Goal: Transaction & Acquisition: Purchase product/service

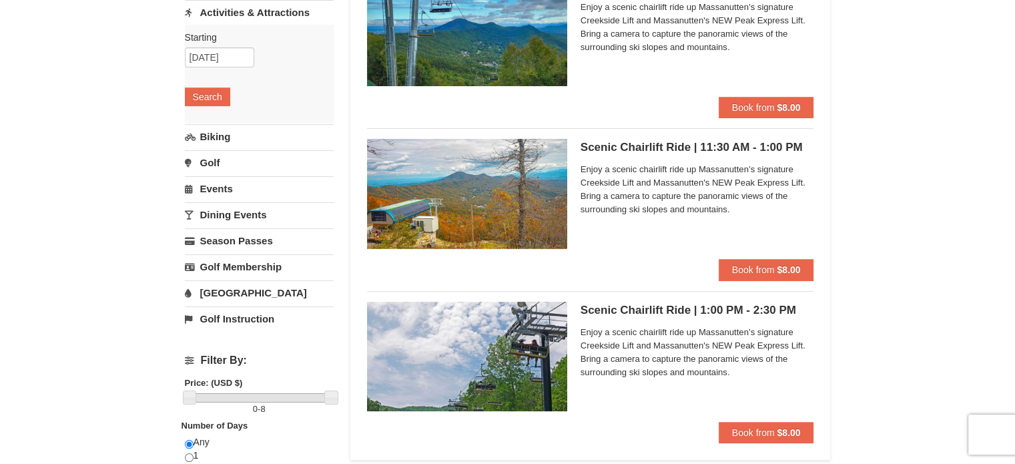
scroll to position [161, 0]
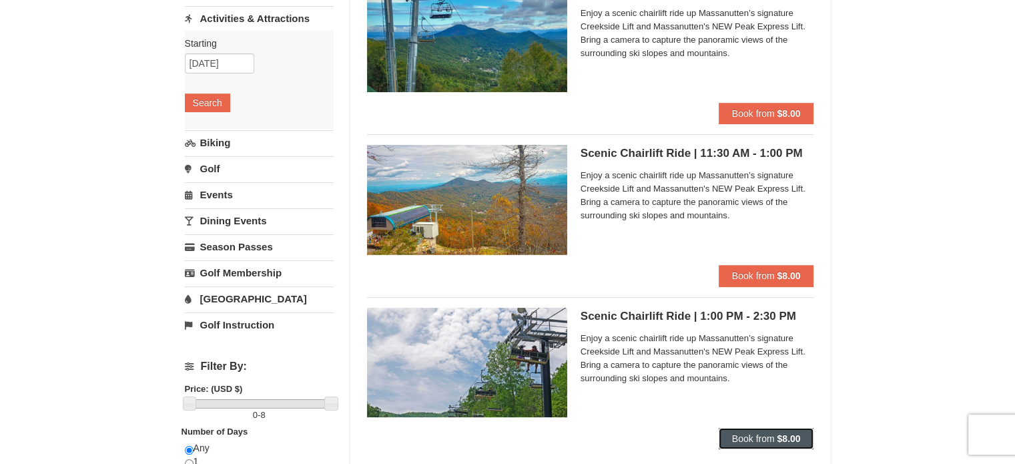
click at [749, 431] on button "Book from $8.00" at bounding box center [766, 438] width 95 height 21
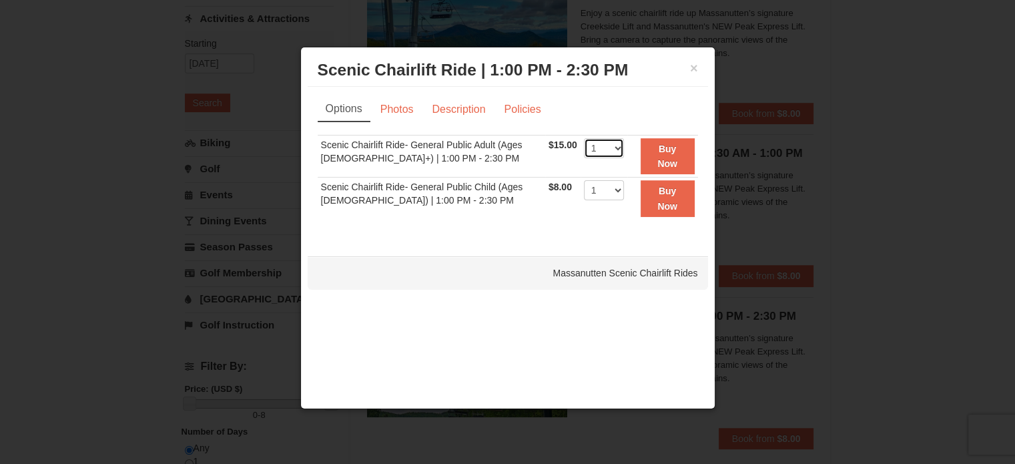
click at [617, 145] on select "1 2 3 4 5 6 7 8 9 10 11 12 13 14 15 16 17 18 19 20 21 22" at bounding box center [604, 148] width 40 height 20
select select "2"
click at [584, 138] on select "1 2 3 4 5 6 7 8 9 10 11 12 13 14 15 16 17 18 19 20 21 22" at bounding box center [604, 148] width 40 height 20
click at [413, 111] on link "Photos" at bounding box center [397, 109] width 51 height 25
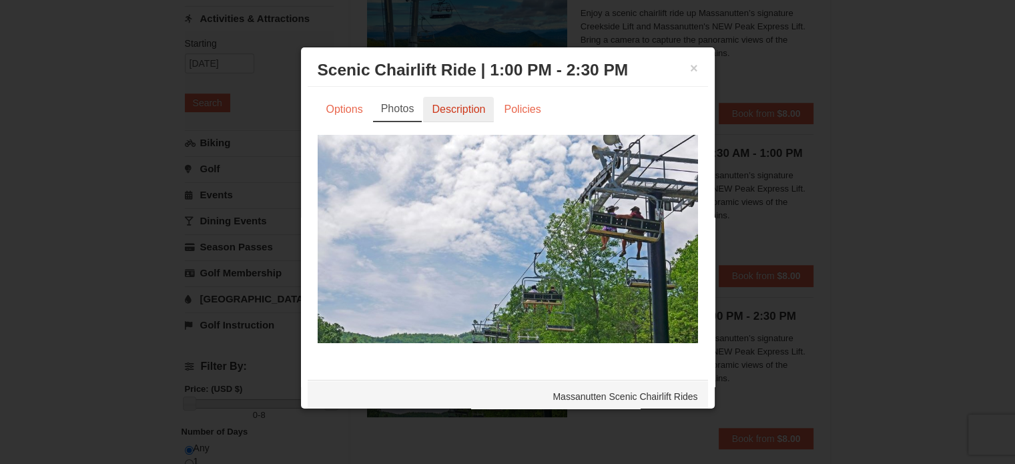
click at [439, 105] on link "Description" at bounding box center [458, 109] width 71 height 25
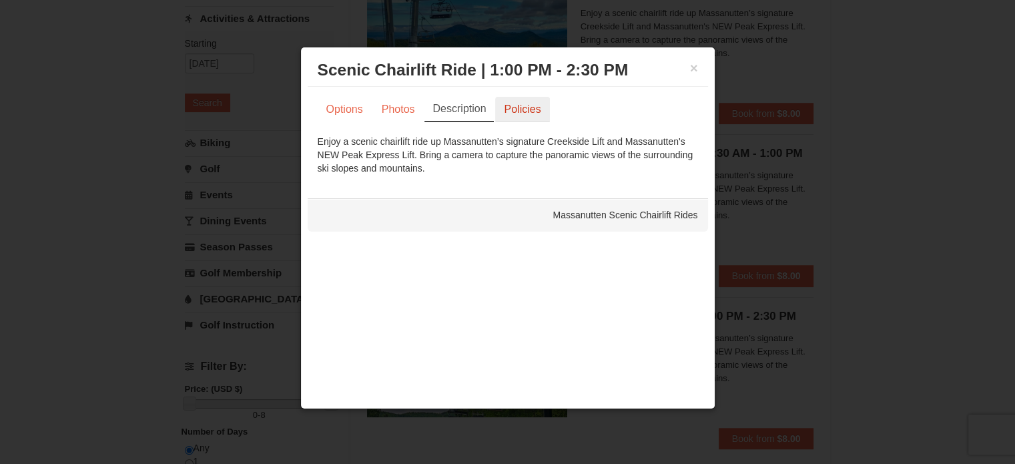
click at [527, 109] on link "Policies" at bounding box center [522, 109] width 54 height 25
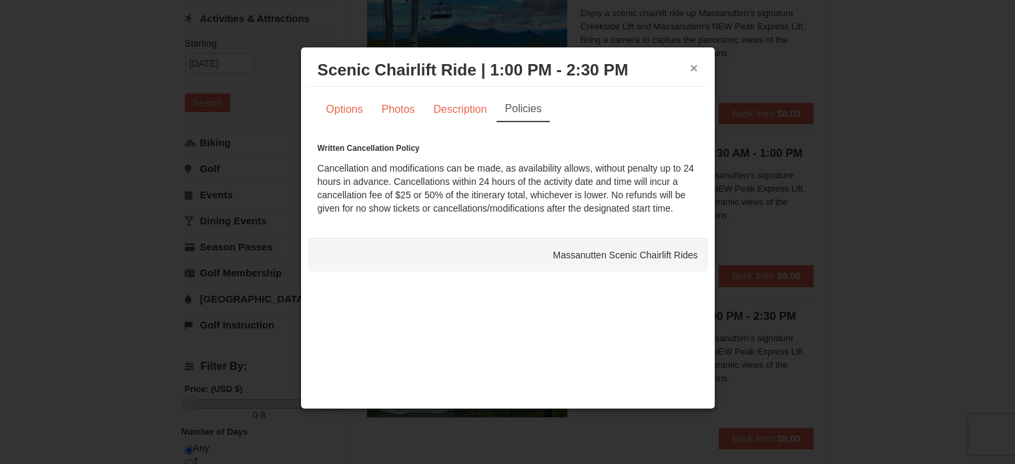
click at [697, 65] on button "×" at bounding box center [694, 67] width 8 height 13
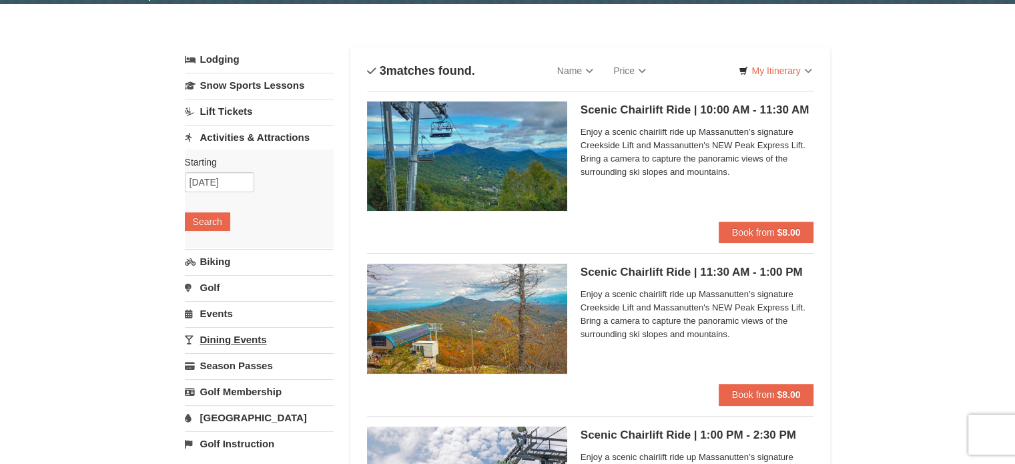
scroll to position [43, 0]
click at [250, 138] on link "Activities & Attractions" at bounding box center [259, 137] width 149 height 25
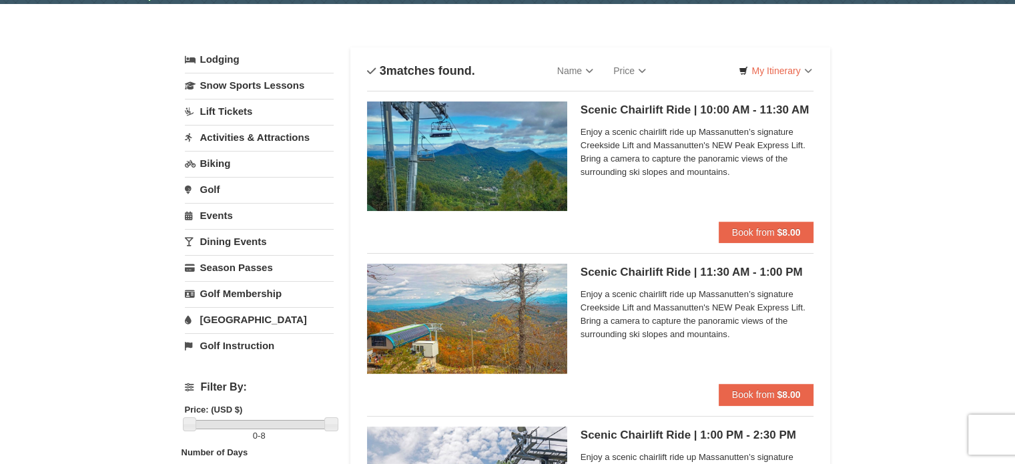
click at [250, 138] on link "Activities & Attractions" at bounding box center [259, 137] width 149 height 25
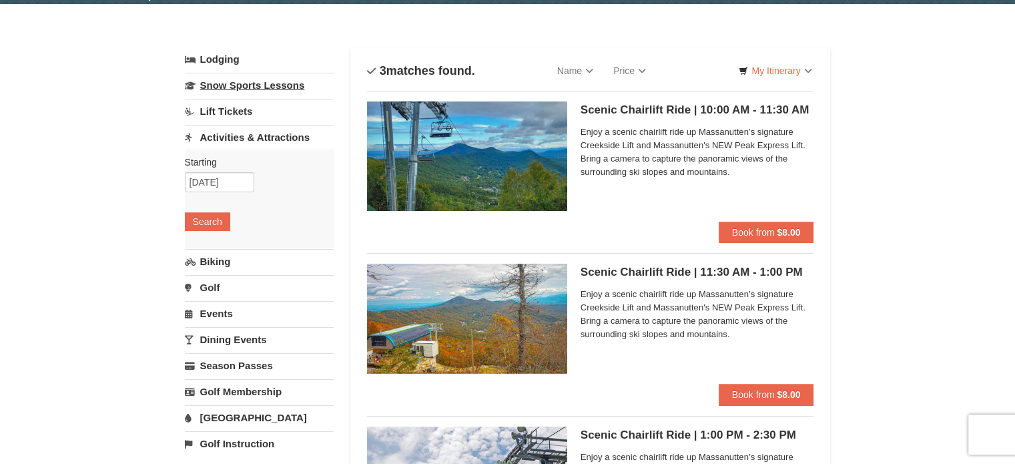
click at [271, 81] on link "Snow Sports Lessons" at bounding box center [259, 85] width 149 height 25
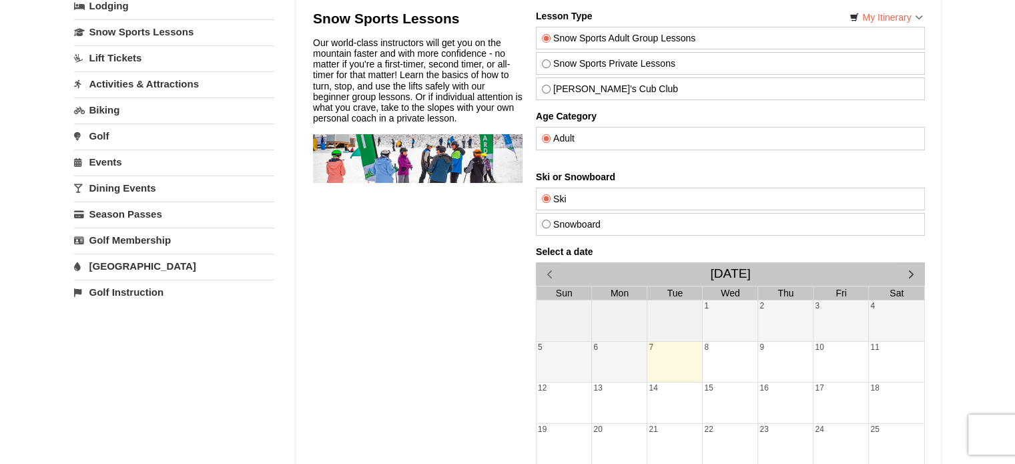
scroll to position [77, 0]
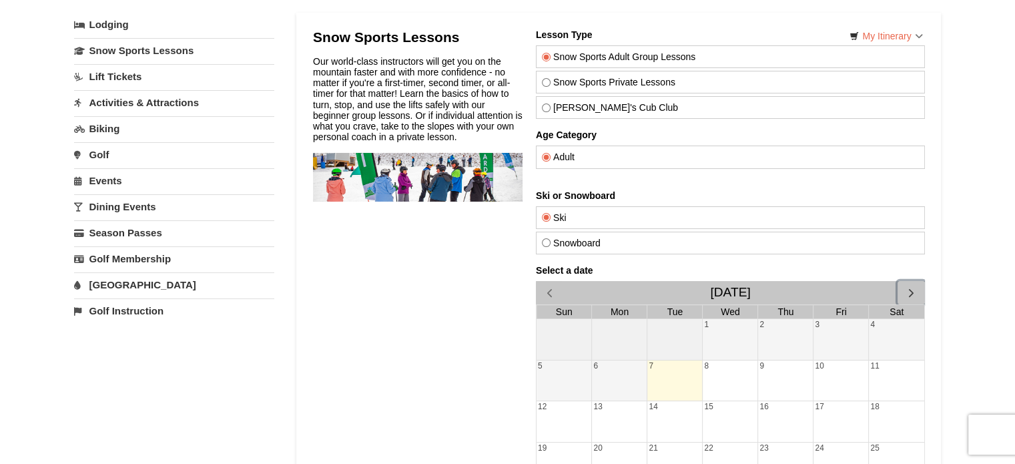
click at [908, 291] on span "button" at bounding box center [911, 293] width 14 height 14
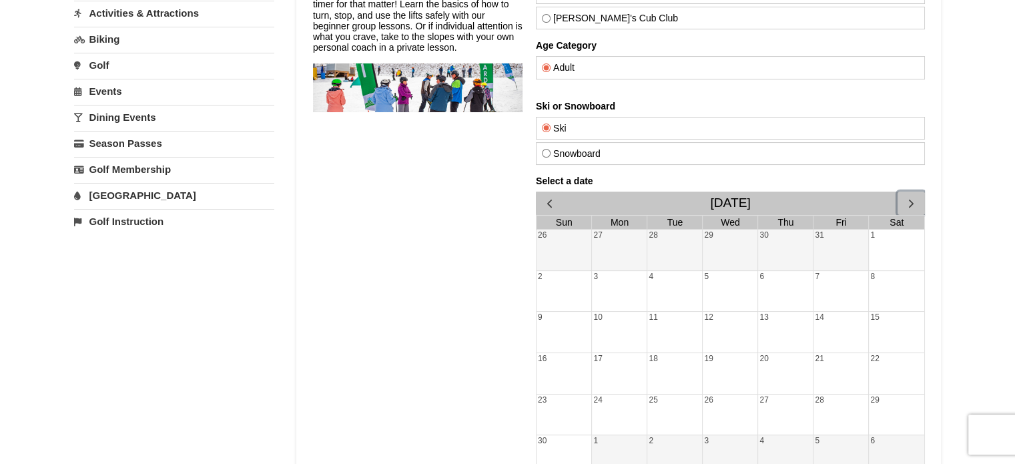
scroll to position [165, 0]
click at [910, 202] on span "button" at bounding box center [911, 205] width 14 height 14
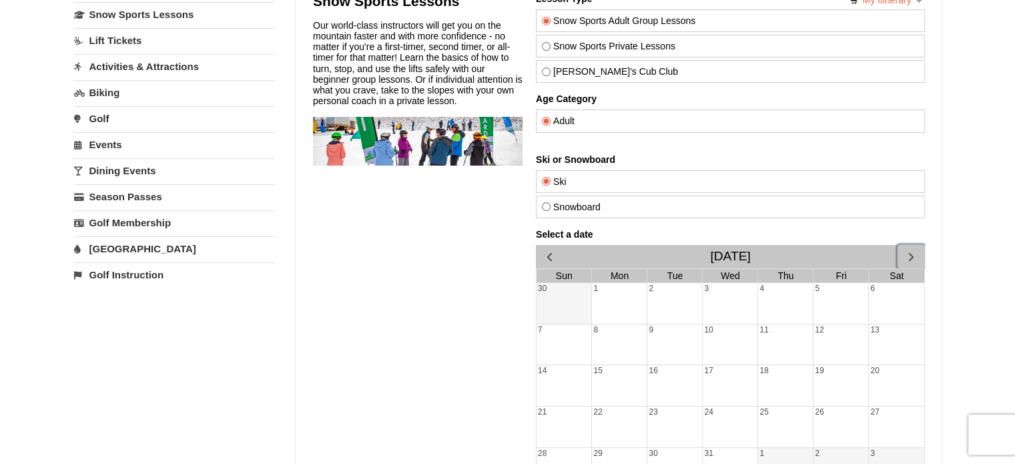
scroll to position [105, 0]
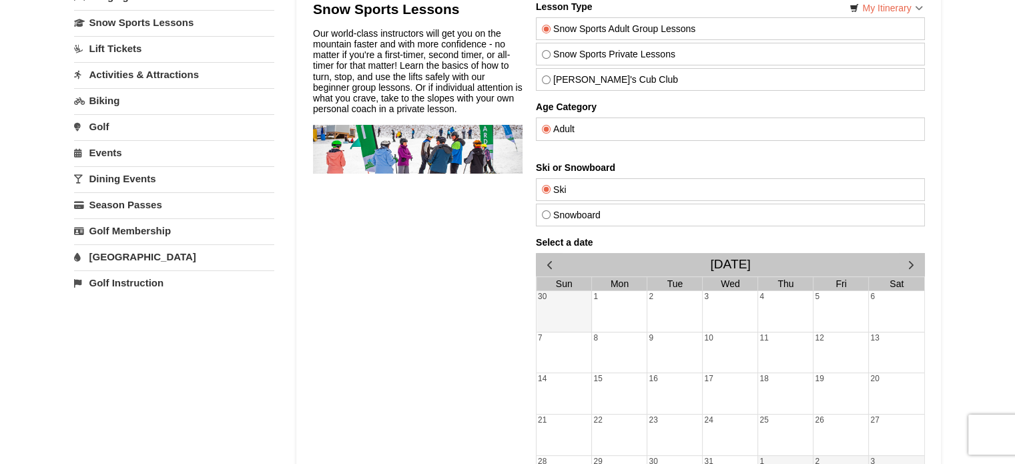
click at [555, 46] on div "Snow Sports Private Lessons" at bounding box center [729, 54] width 389 height 23
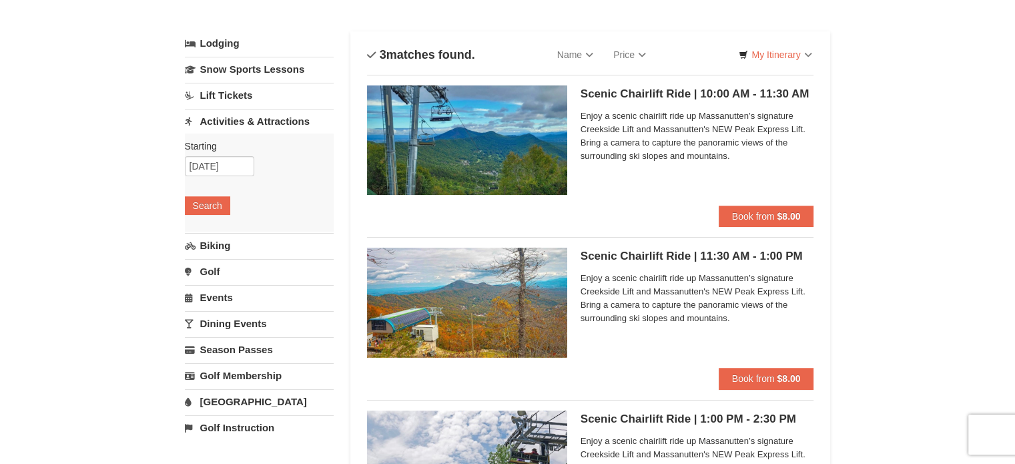
scroll to position [43, 0]
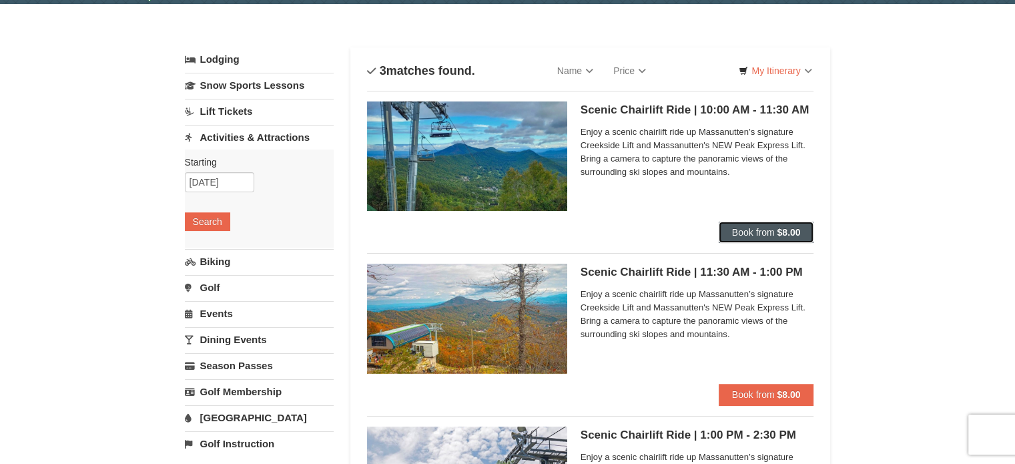
click at [802, 232] on button "Book from $8.00" at bounding box center [766, 232] width 95 height 21
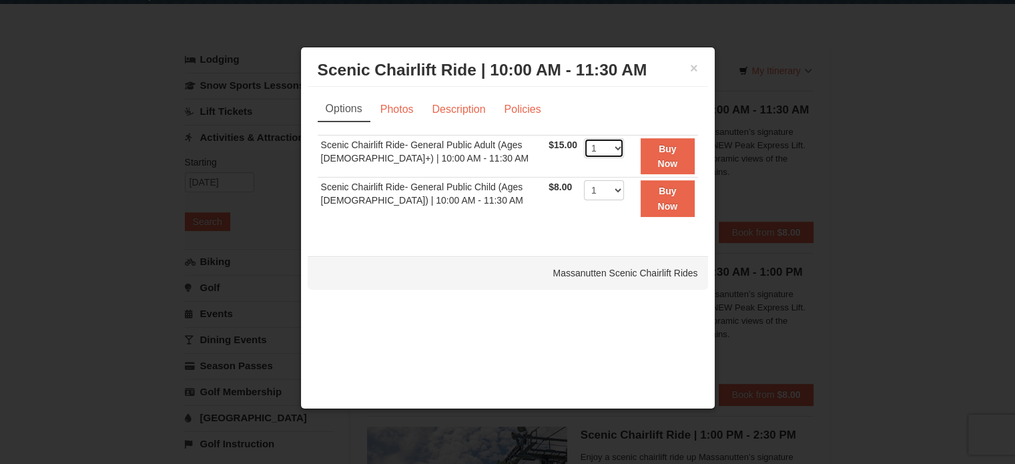
click at [612, 152] on select "1 2 3 4 5 6 7 8 9 10 11 12 13 14 15 16 17 18 19 20 21 22" at bounding box center [604, 148] width 40 height 20
select select "2"
click at [584, 138] on select "1 2 3 4 5 6 7 8 9 10 11 12 13 14 15 16 17 18 19 20 21 22" at bounding box center [604, 148] width 40 height 20
click at [669, 147] on strong "Buy Now" at bounding box center [667, 155] width 20 height 25
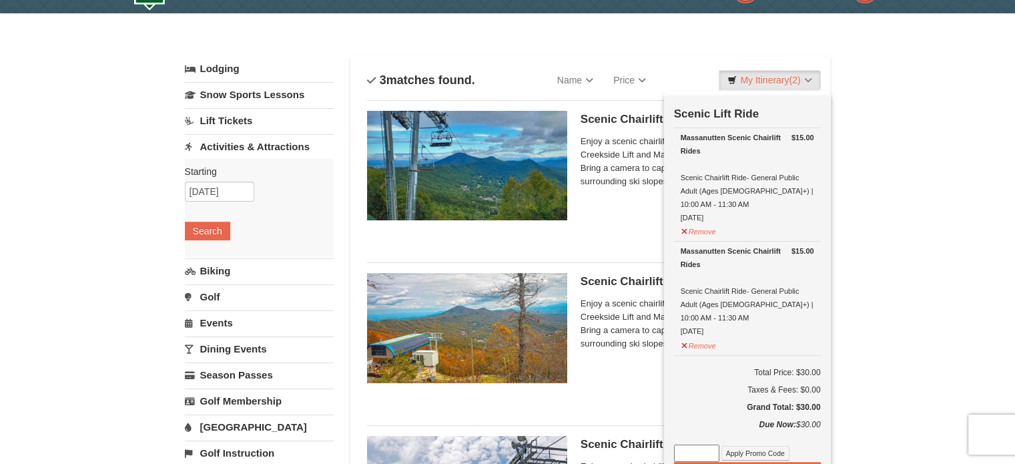
scroll to position [34, 0]
click at [700, 335] on button "Remove" at bounding box center [699, 343] width 36 height 17
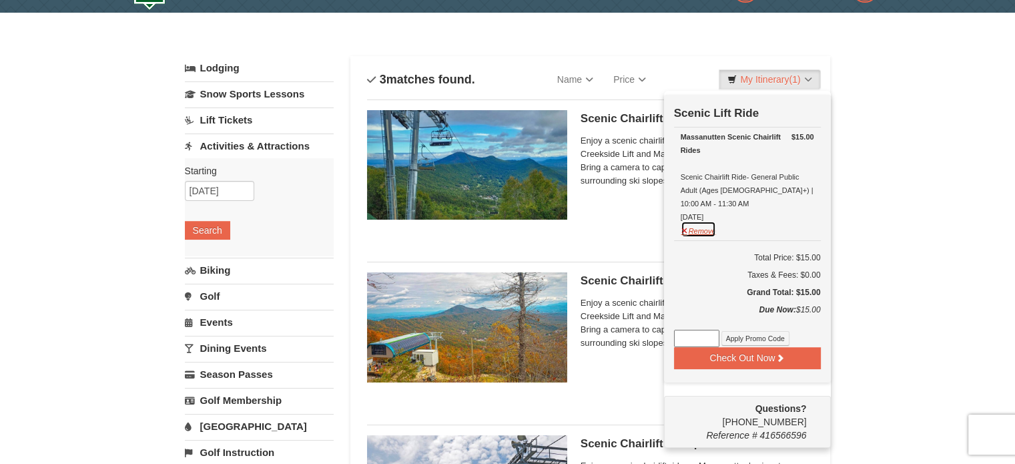
click at [695, 221] on button "Remove" at bounding box center [699, 229] width 36 height 17
